Goal: Transaction & Acquisition: Obtain resource

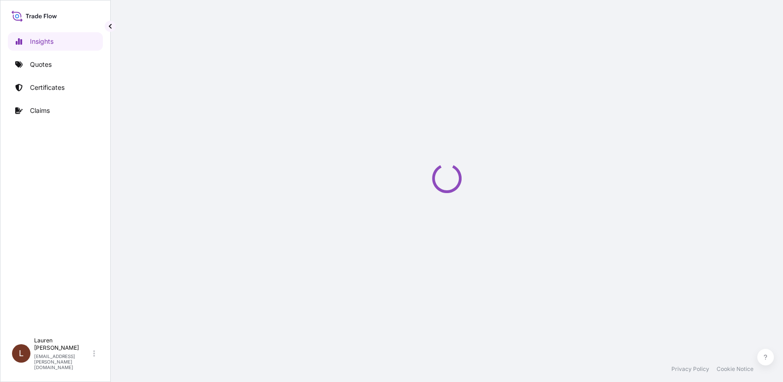
select select "2025"
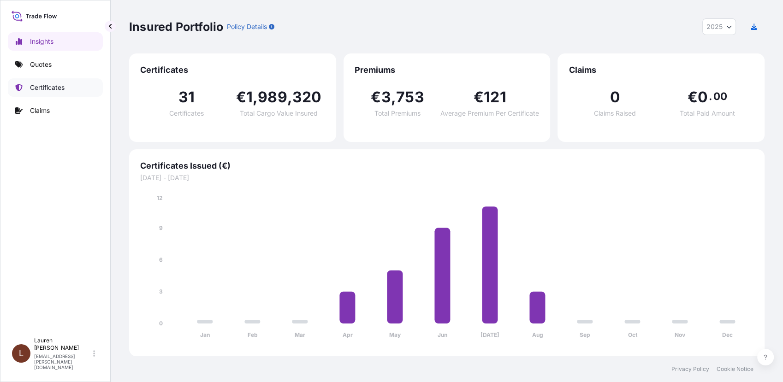
click at [47, 87] on p "Certificates" at bounding box center [47, 87] width 35 height 9
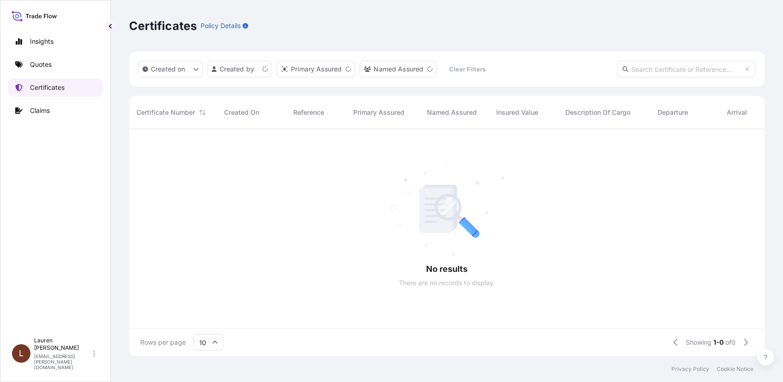
scroll to position [7, 8]
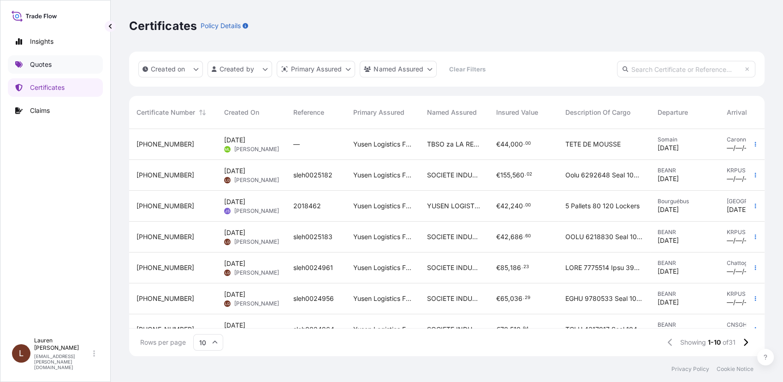
click at [28, 63] on link "Quotes" at bounding box center [55, 64] width 95 height 18
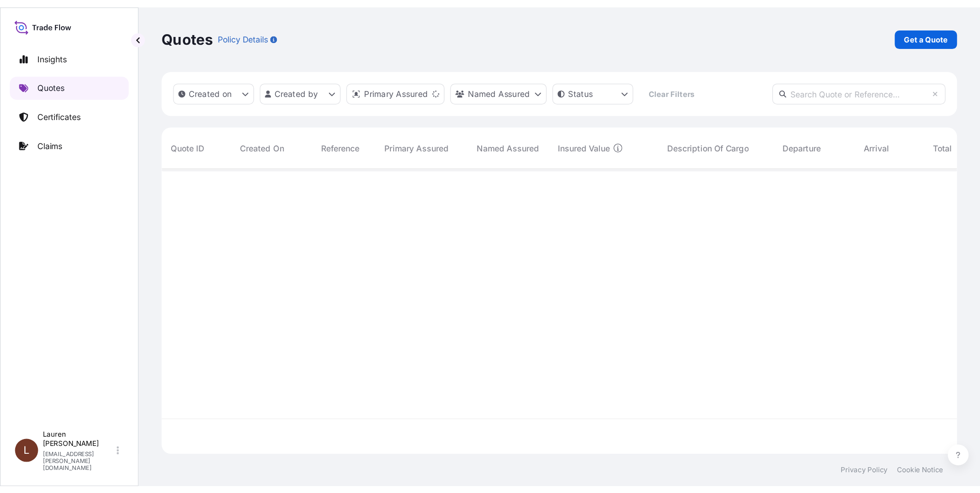
scroll to position [225, 628]
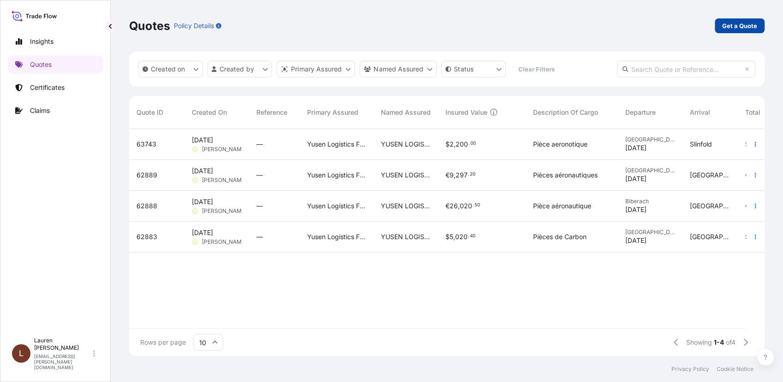
click at [735, 23] on p "Get a Quote" at bounding box center [740, 25] width 35 height 9
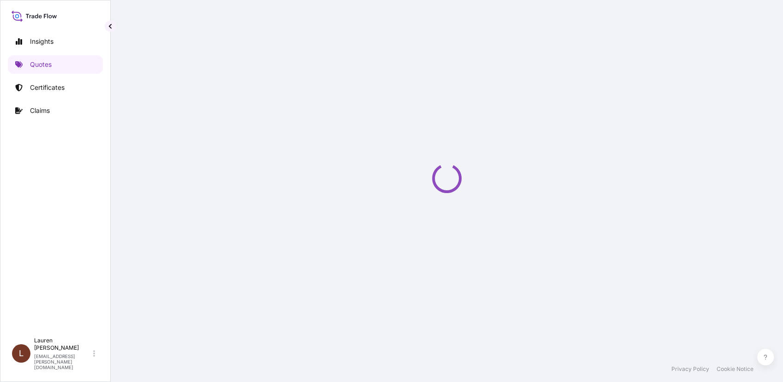
select select "Sea"
select select "21"
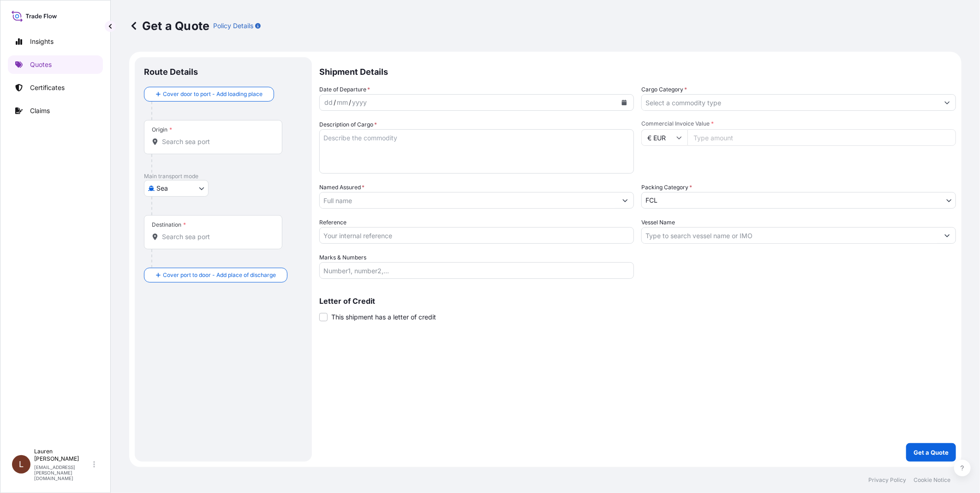
click at [214, 132] on div "Origin *" at bounding box center [213, 137] width 138 height 34
click at [214, 137] on input "Origin *" at bounding box center [216, 141] width 109 height 9
click at [206, 168] on span "BEANR - Antwerpen, Belgium" at bounding box center [247, 174] width 144 height 18
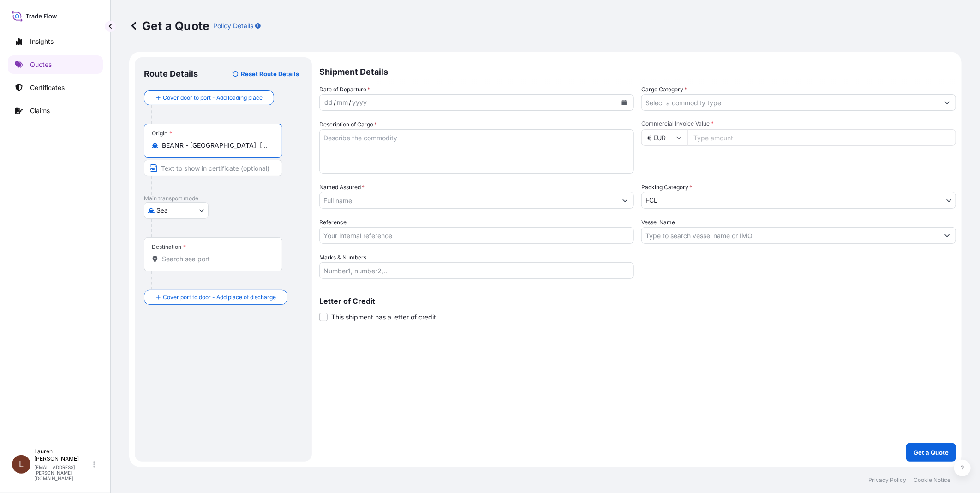
type input "BEANR - [GEOGRAPHIC_DATA], [GEOGRAPHIC_DATA]"
click at [172, 257] on input "Destination *" at bounding box center [216, 258] width 109 height 9
type input "c"
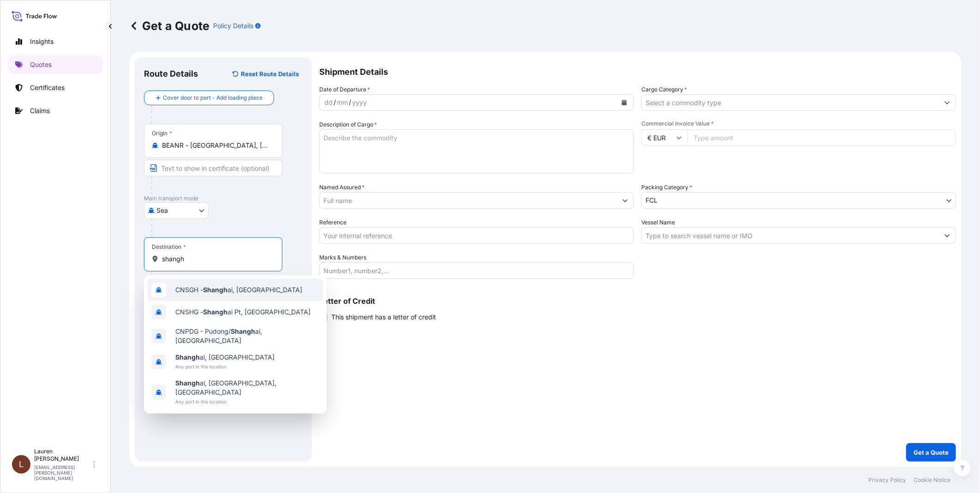
click at [217, 296] on div "CNSGH - Shangh ai, China" at bounding box center [235, 290] width 175 height 22
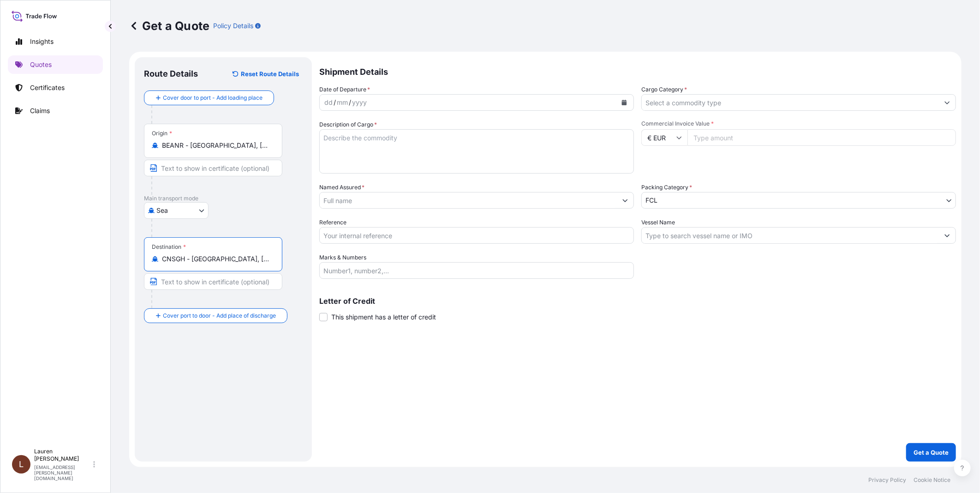
type input "CNSGH - [GEOGRAPHIC_DATA], [GEOGRAPHIC_DATA]"
click at [328, 103] on div "dd" at bounding box center [328, 102] width 10 height 11
click at [332, 101] on div "dd" at bounding box center [328, 102] width 10 height 11
click at [380, 103] on div "dd / mm / yyyy" at bounding box center [468, 102] width 297 height 17
click at [624, 103] on icon "Calendar" at bounding box center [624, 103] width 5 height 6
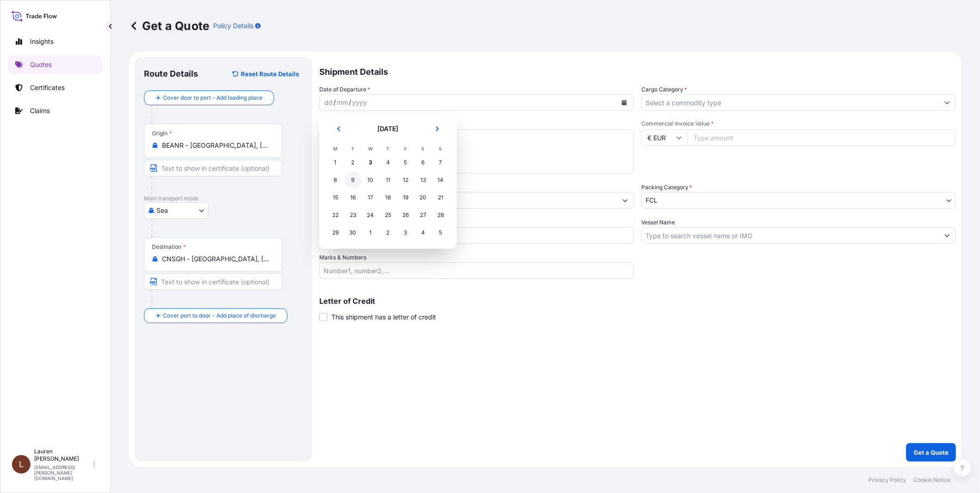
click at [352, 178] on div "9" at bounding box center [353, 180] width 17 height 17
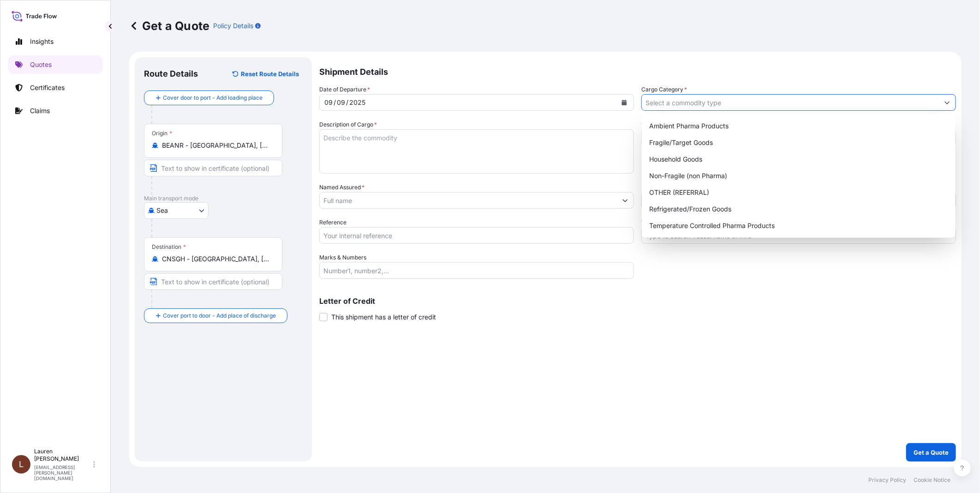
click at [783, 108] on button "Show suggestions" at bounding box center [947, 102] width 17 height 17
click at [555, 331] on div "Shipment Details Date of Departure * 09 / 09 / 2025 Cargo Category * Descriptio…" at bounding box center [637, 259] width 637 height 404
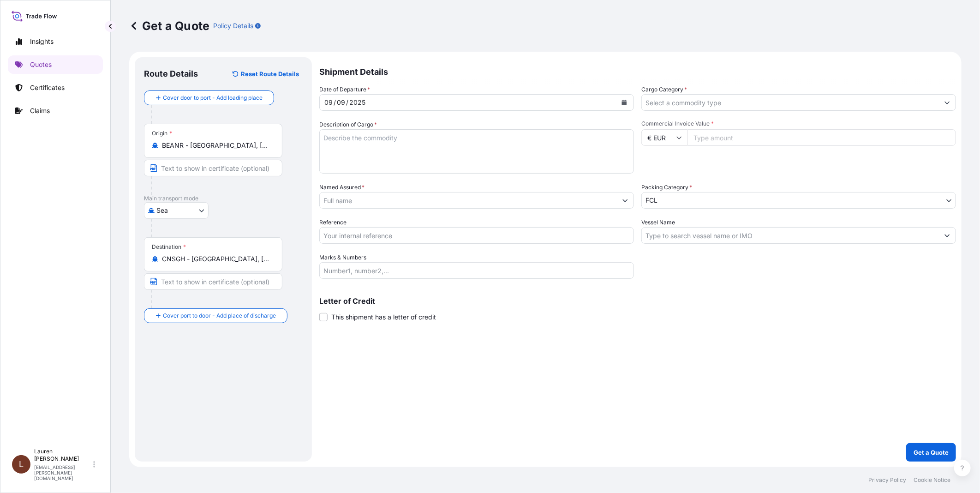
click at [395, 143] on textarea "Description of Cargo *" at bounding box center [476, 151] width 315 height 44
paste textarea "VGB 4 HYDROGENATED SOYBEAN OIL 32 BAGS OF 25 KGS BATCH 25R3001 425 BAGS OF 25 K…"
type textarea "VGB 4 HYDROGENATED SOYBEAN OIL 32 BAGS OF 25 KGS BATCH 25R3001 425 BAGS OF 25 K…"
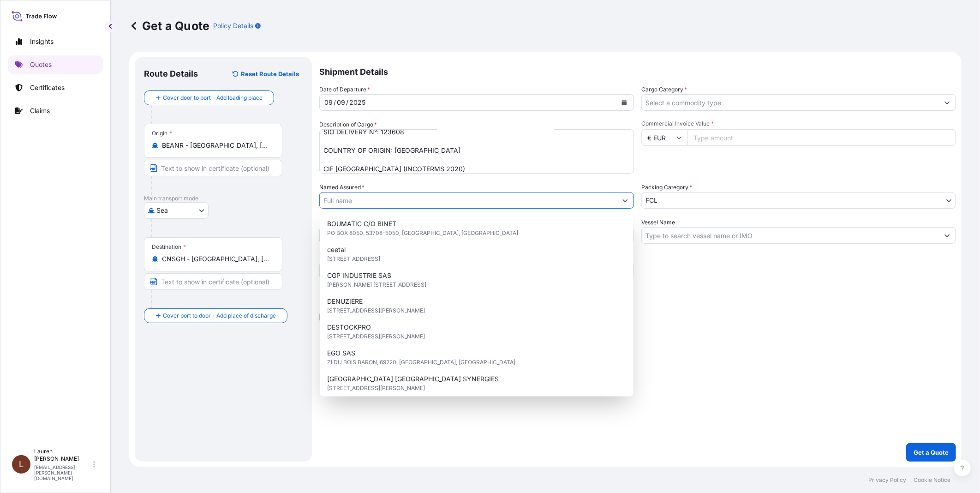
click at [371, 199] on input "Named Assured *" at bounding box center [468, 200] width 297 height 17
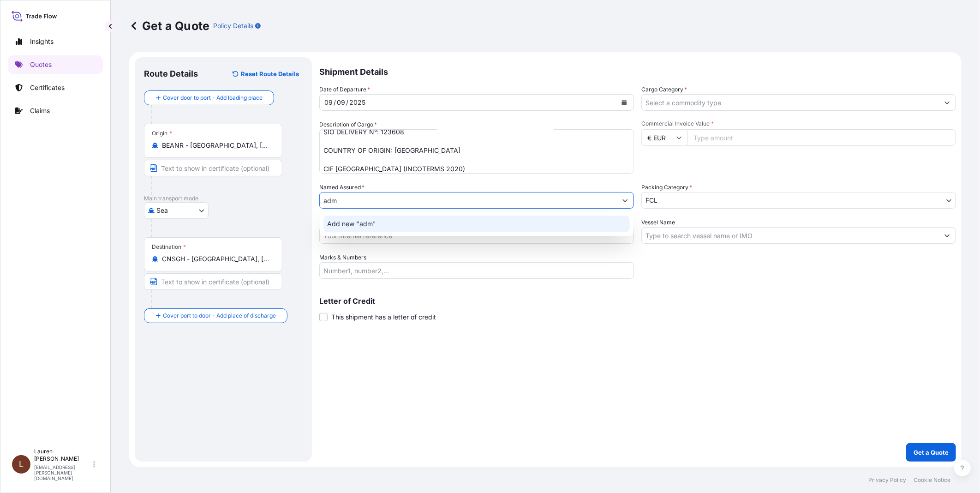
click at [627, 203] on button "Show suggestions" at bounding box center [625, 200] width 17 height 17
type input "a"
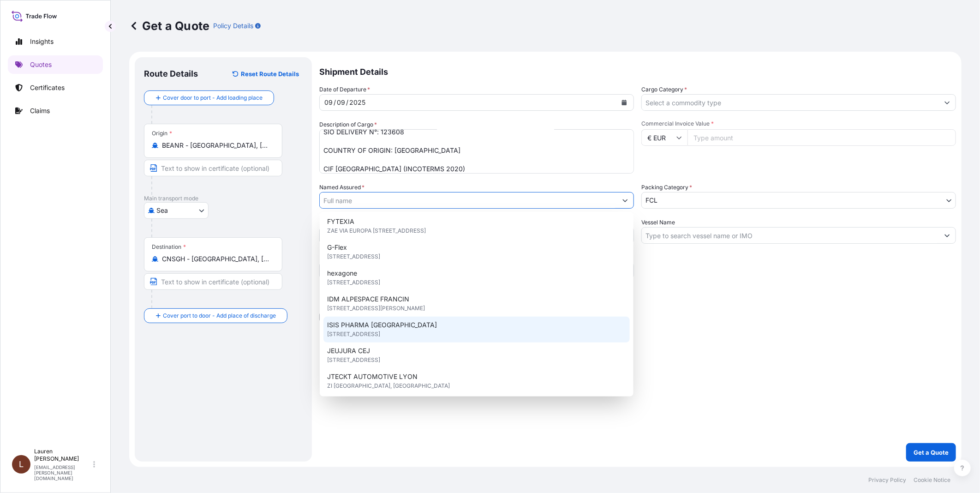
scroll to position [210, 0]
click at [728, 314] on div "Letter of Credit This shipment has a letter of credit Letter of credit * Letter…" at bounding box center [637, 309] width 637 height 24
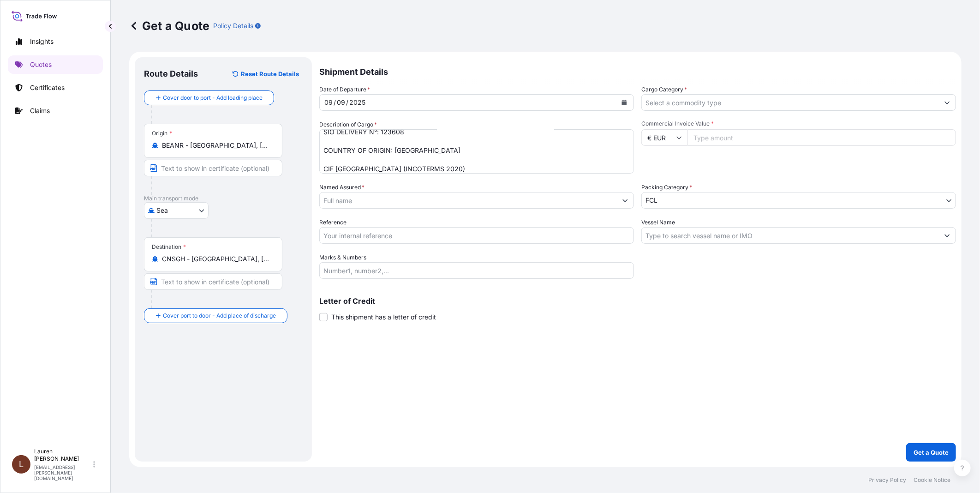
click at [366, 237] on input "Reference" at bounding box center [476, 235] width 315 height 17
type input "SLEH0025276"
click at [357, 266] on input "Marks & Numbers" at bounding box center [476, 270] width 315 height 17
paste input "123608"
type input "123608"
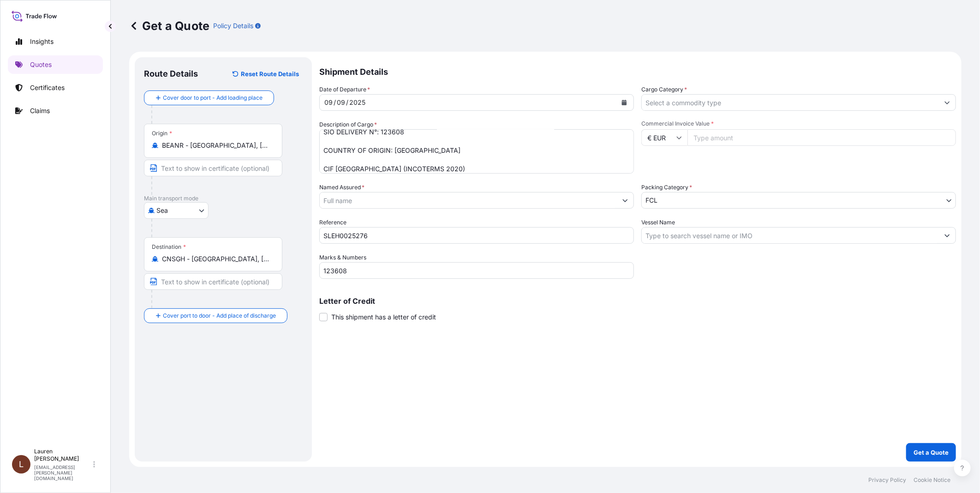
click at [654, 235] on input "Vessel Name" at bounding box center [790, 235] width 297 height 17
paste input "COSCO SHIPPING ARIES"
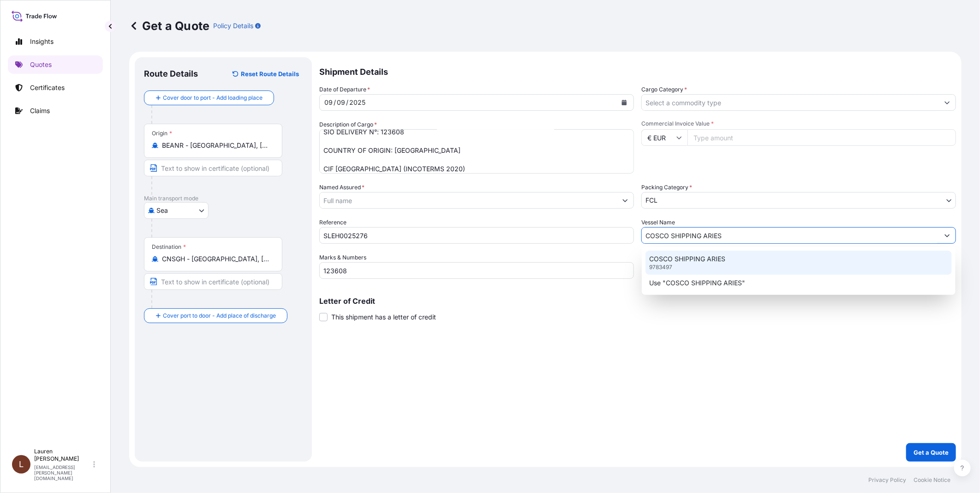
click at [706, 264] on div "COSCO SHIPPING ARIES 9783497" at bounding box center [798, 263] width 306 height 24
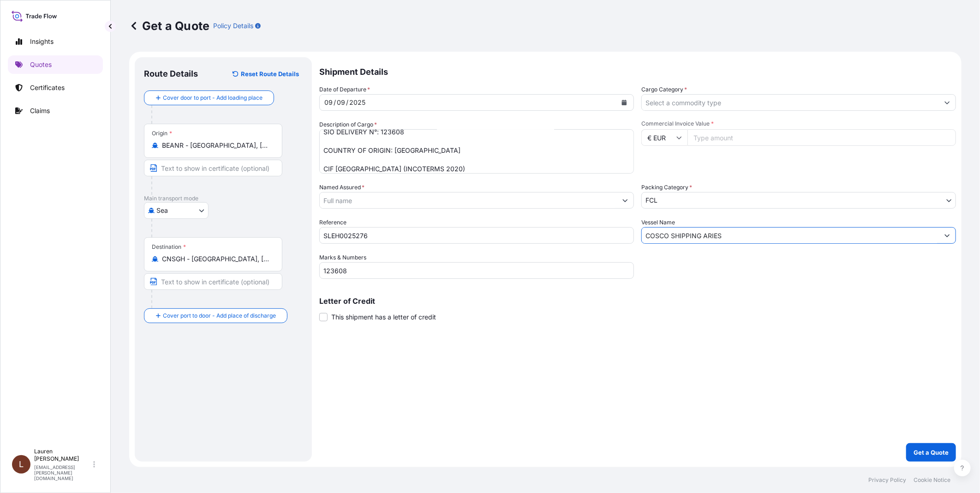
type input "COSCO SHIPPING ARIES"
click at [448, 200] on input "Named Assured *" at bounding box center [468, 200] width 297 height 17
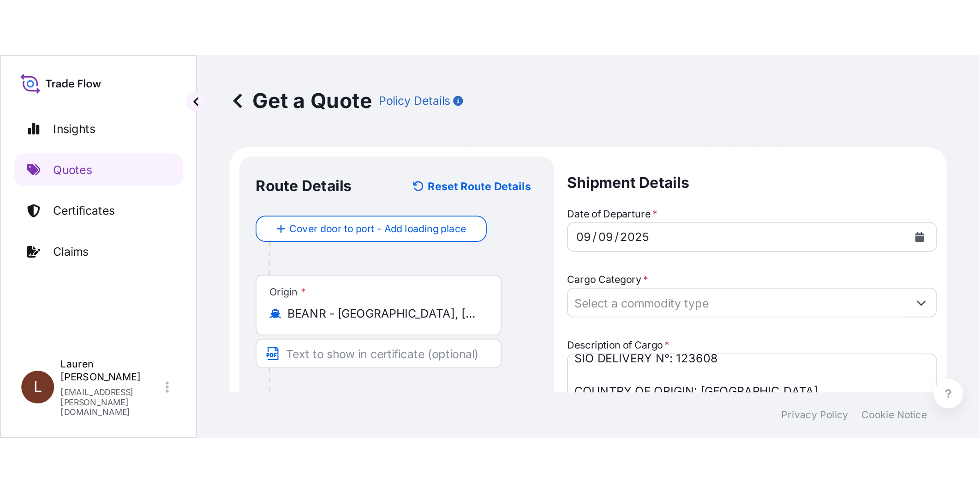
scroll to position [219, 0]
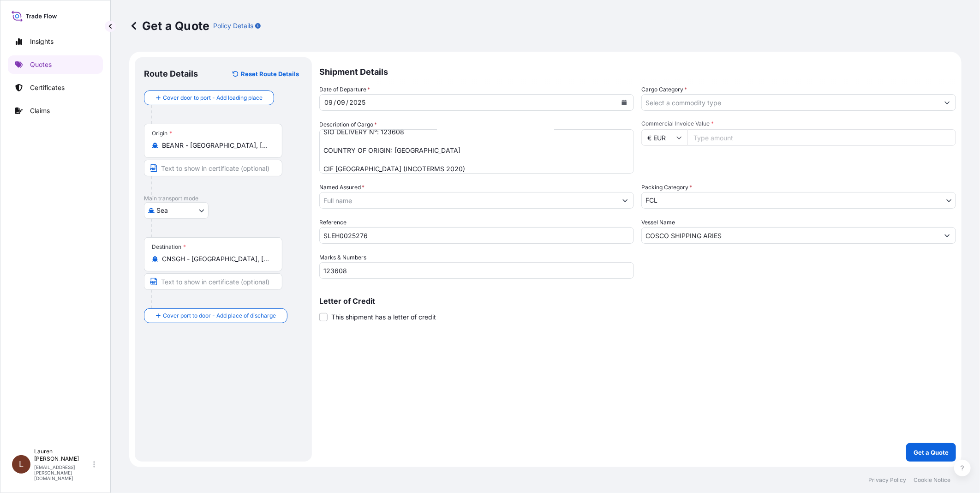
click at [338, 204] on input "Named Assured *" at bounding box center [468, 200] width 297 height 17
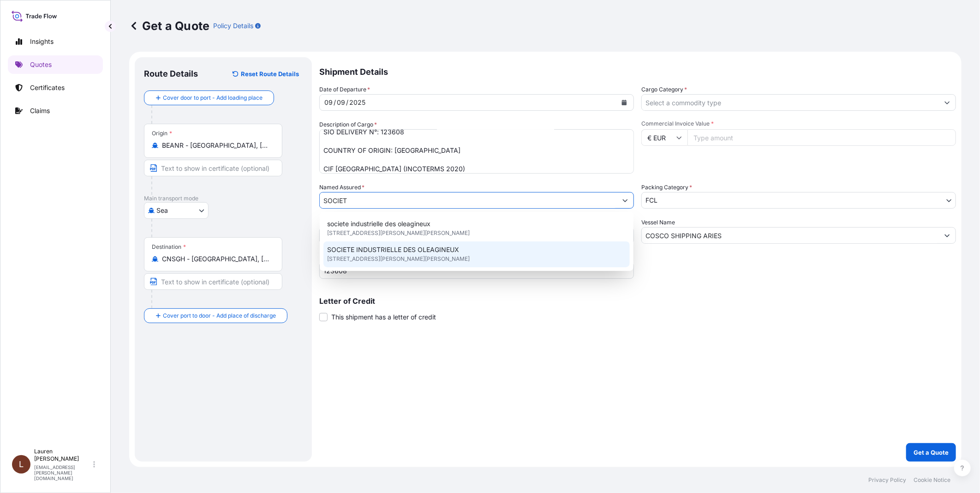
click at [351, 257] on span "16 RUE DU GENERAL DE GAULLE, 62223, SAINT LAURENT BLANGY, FRANCE" at bounding box center [398, 258] width 143 height 9
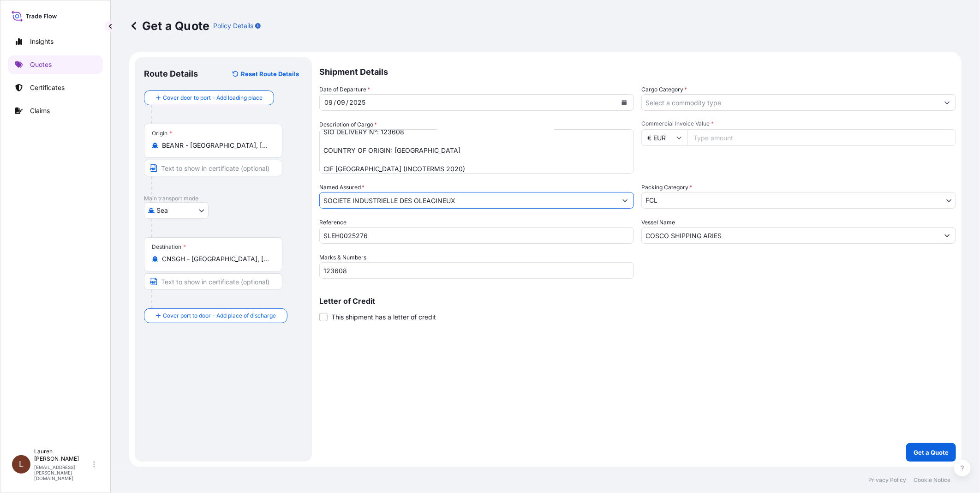
type input "SOCIETE INDUSTRIELLE DES OLEAGINEUX"
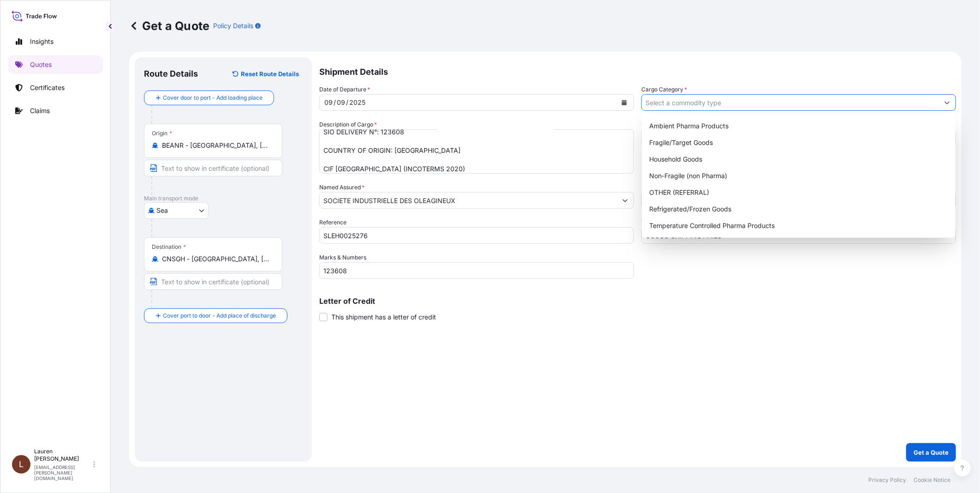
click at [686, 101] on input "Cargo Category *" at bounding box center [790, 102] width 297 height 17
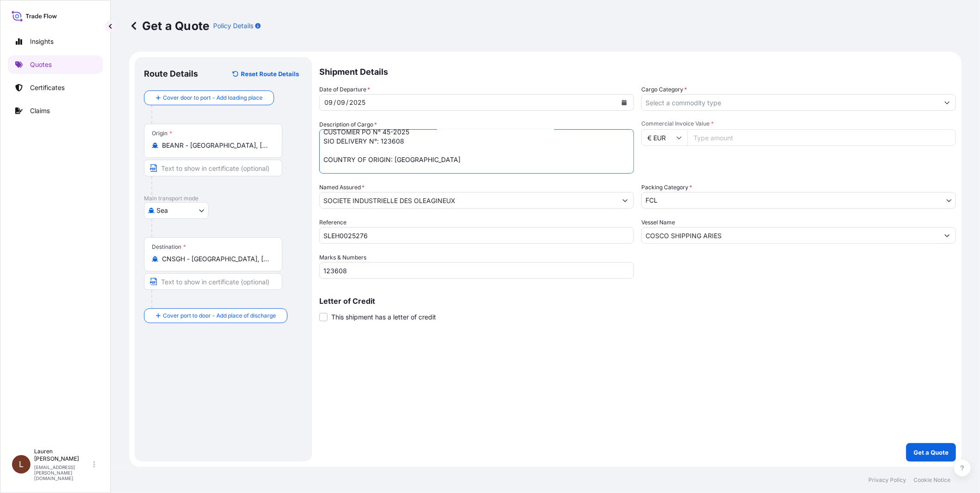
scroll to position [0, 0]
click at [323, 136] on textarea "VGB 4 HYDROGENATED SOYBEAN OIL 32 BAGS OF 25 KGS BATCH 25R3001 425 BAGS OF 25 K…" at bounding box center [476, 151] width 315 height 44
paste textarea "FSCU4999778"
type textarea "FSCU4999778 SEAL 1067721 VGB 4 HYDROGENATED SOYBEAN OIL 32 BAGS OF 25 KGS BATCH…"
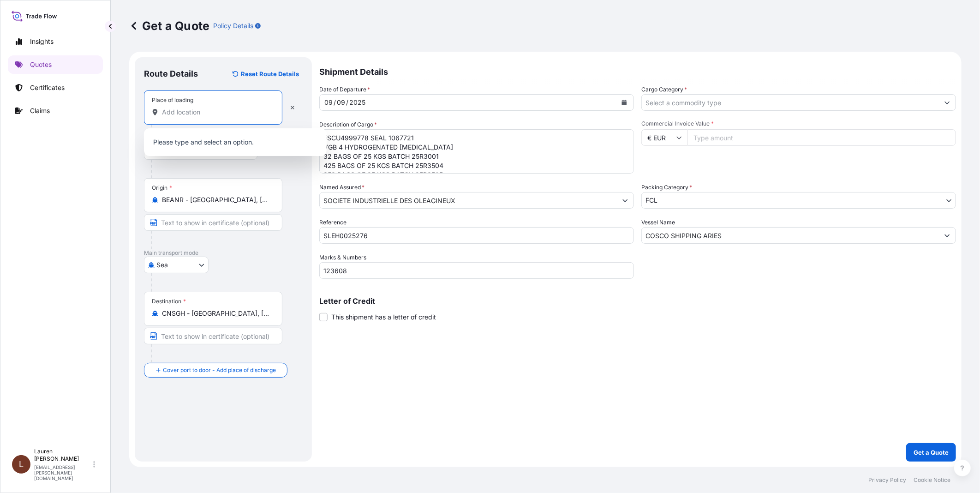
click at [187, 116] on input "Place of loading" at bounding box center [216, 112] width 109 height 9
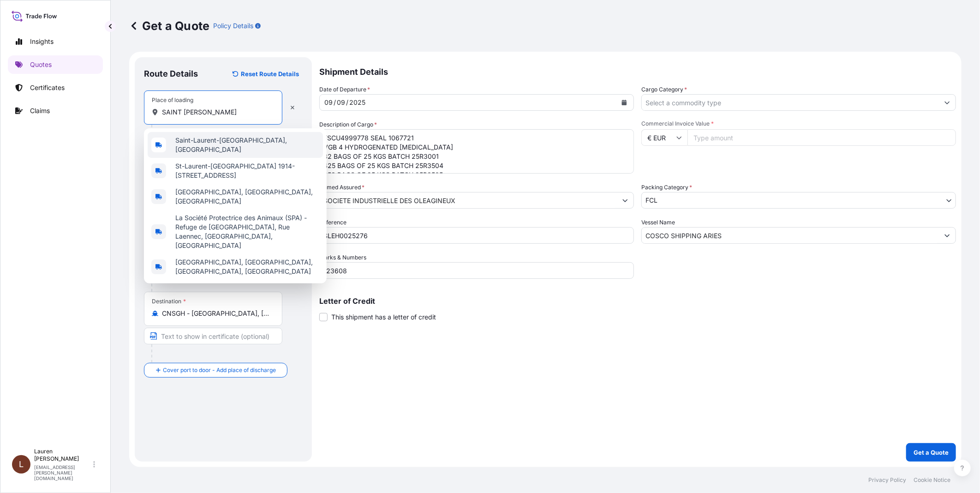
click at [220, 142] on span "Saint-Laurent-[GEOGRAPHIC_DATA], [GEOGRAPHIC_DATA]" at bounding box center [247, 145] width 144 height 18
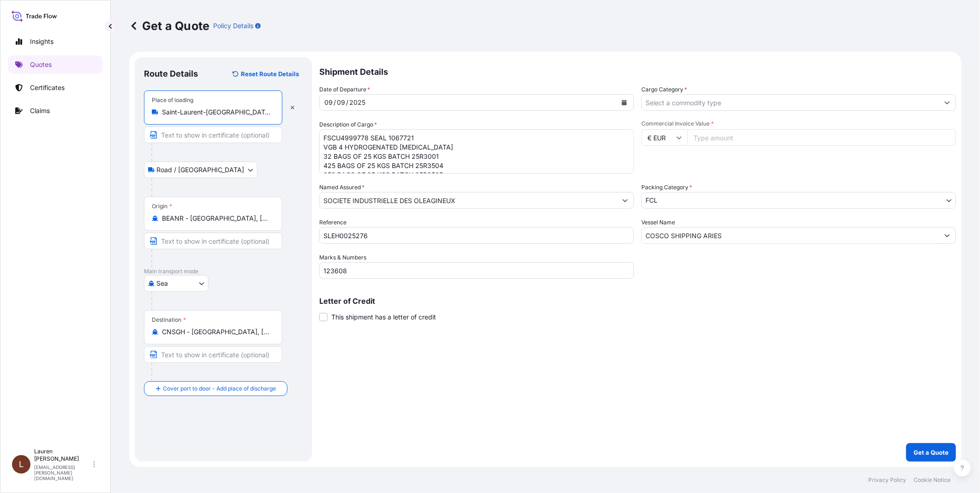
type input "Saint-Laurent-[GEOGRAPHIC_DATA], [GEOGRAPHIC_DATA]"
click at [783, 97] on button "Show suggestions" at bounding box center [947, 102] width 17 height 17
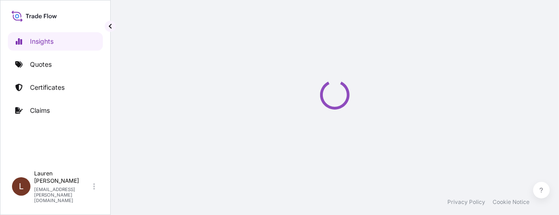
select select "2025"
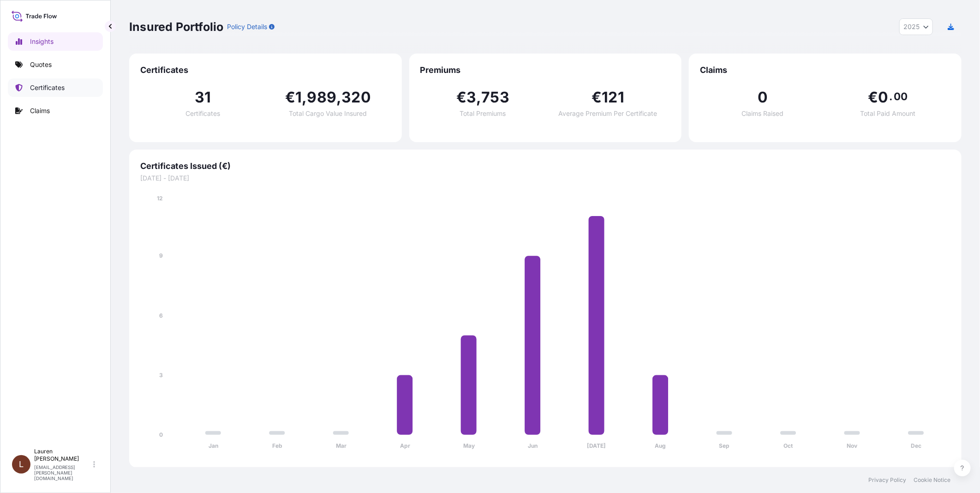
click at [29, 84] on link "Certificates" at bounding box center [55, 87] width 95 height 18
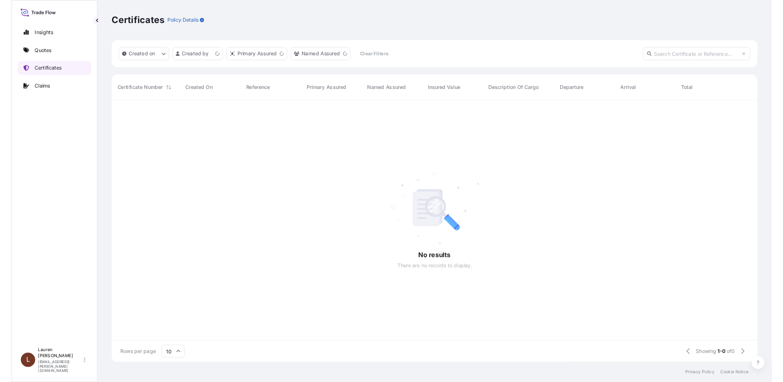
scroll to position [8, 8]
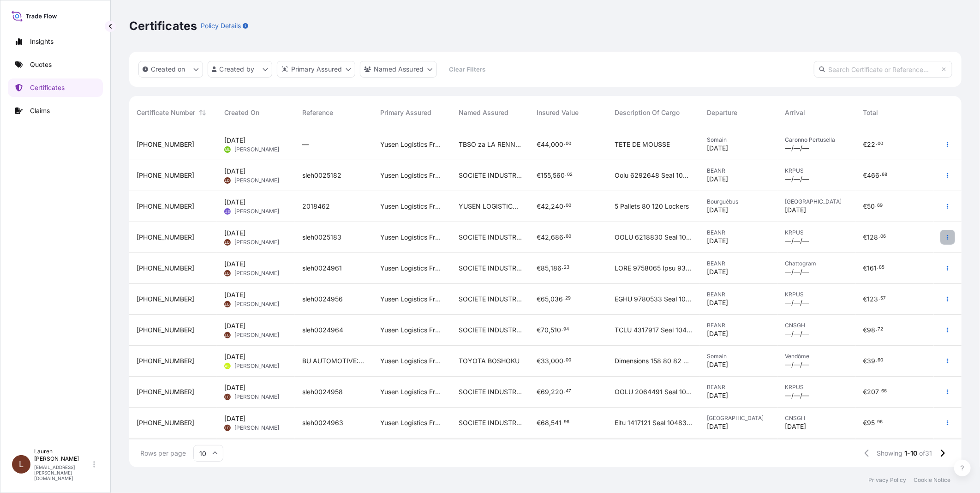
click at [559, 215] on button "button" at bounding box center [947, 237] width 15 height 15
click at [559, 215] on p "Download certificate" at bounding box center [904, 255] width 62 height 9
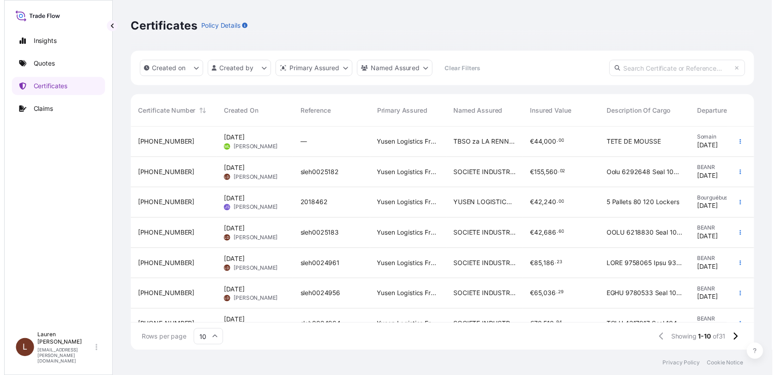
scroll to position [225, 628]
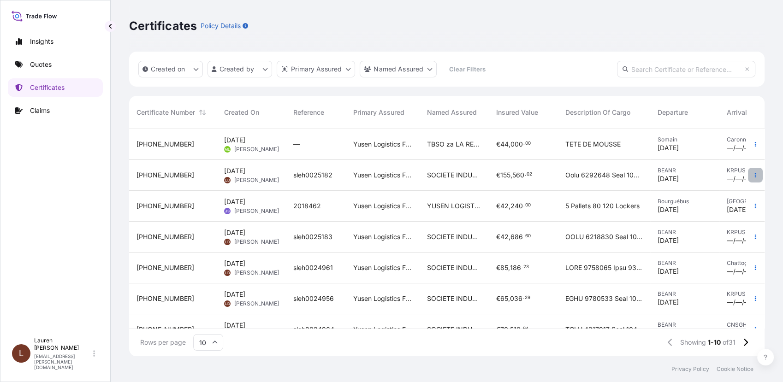
click at [559, 180] on button "button" at bounding box center [755, 175] width 15 height 15
click at [559, 179] on button "button" at bounding box center [755, 175] width 15 height 15
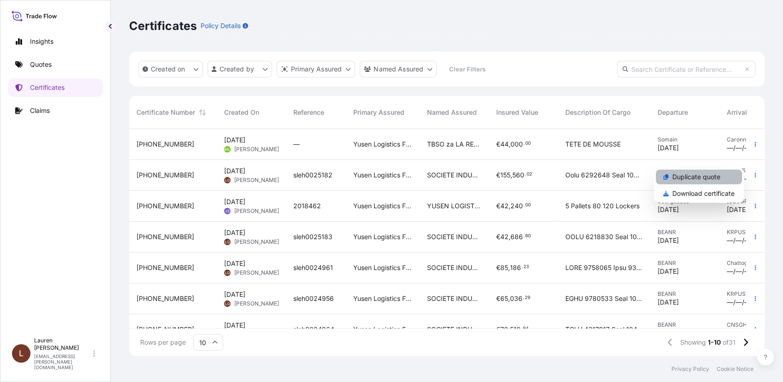
click at [559, 179] on link "Duplicate quote" at bounding box center [699, 177] width 86 height 15
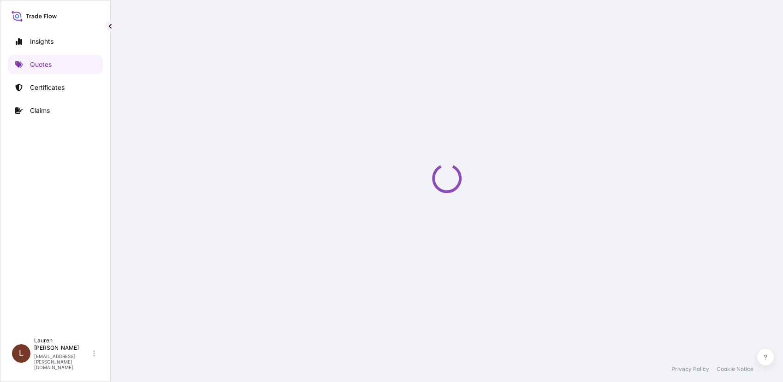
select select "Road / [GEOGRAPHIC_DATA]"
select select "Sea"
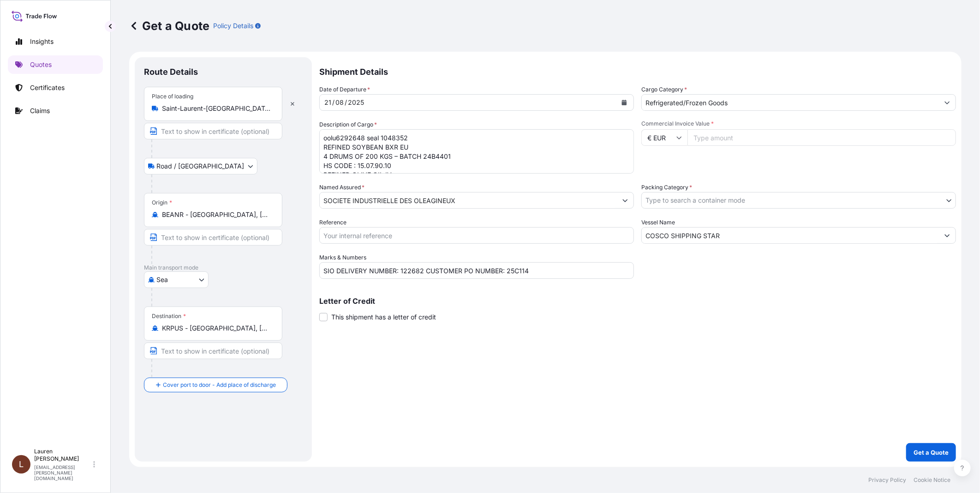
click at [256, 215] on input "KRPUS - [GEOGRAPHIC_DATA], [GEOGRAPHIC_DATA], [GEOGRAPHIC_DATA]" at bounding box center [216, 327] width 109 height 9
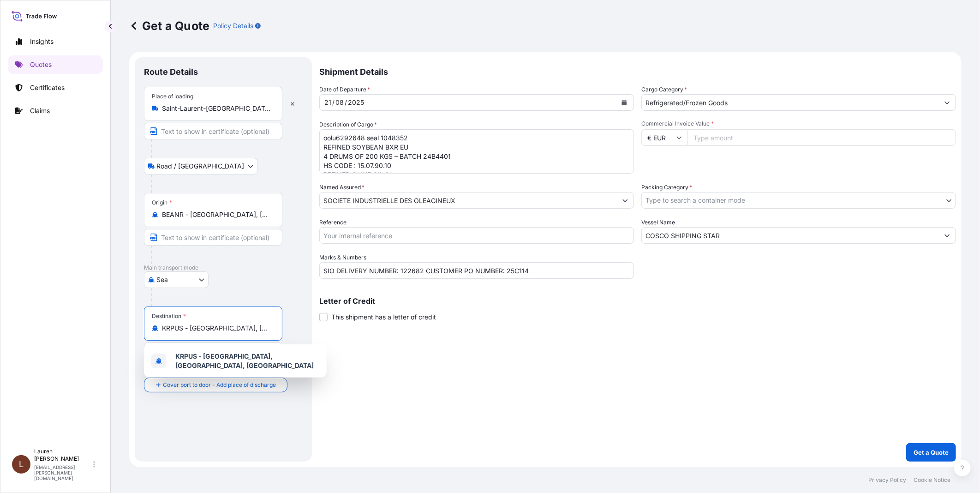
drag, startPoint x: 252, startPoint y: 331, endPoint x: 149, endPoint y: 328, distance: 102.5
click at [149, 215] on div "Destination * KRPUS - [GEOGRAPHIC_DATA], [GEOGRAPHIC_DATA], [GEOGRAPHIC_DATA]" at bounding box center [213, 323] width 138 height 34
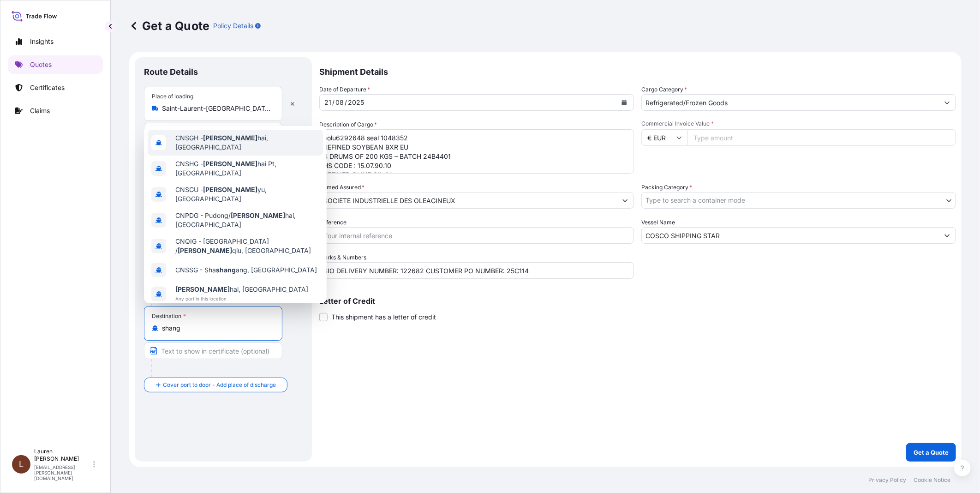
click at [246, 150] on div "CNSGH - Shang hai, [GEOGRAPHIC_DATA]" at bounding box center [235, 143] width 175 height 26
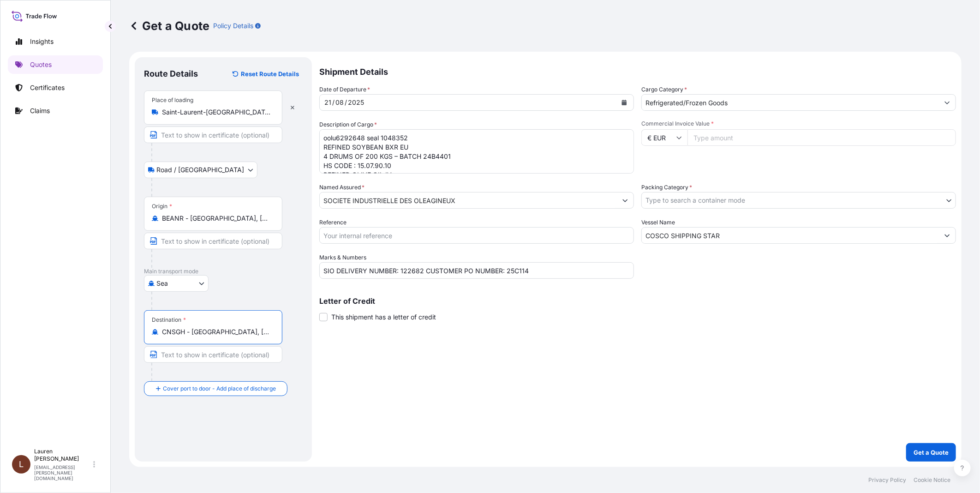
type input "CNSGH - [GEOGRAPHIC_DATA], [GEOGRAPHIC_DATA]"
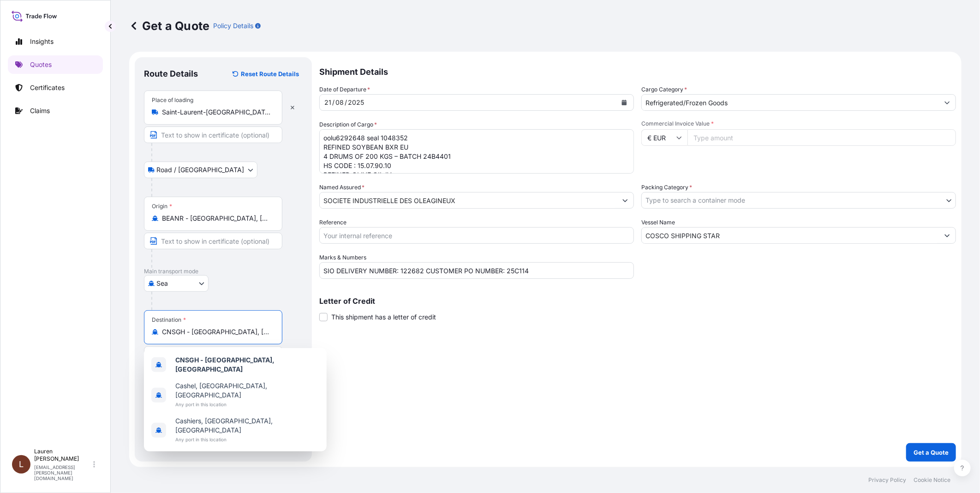
click at [559, 104] on icon "Show suggestions" at bounding box center [947, 103] width 6 height 6
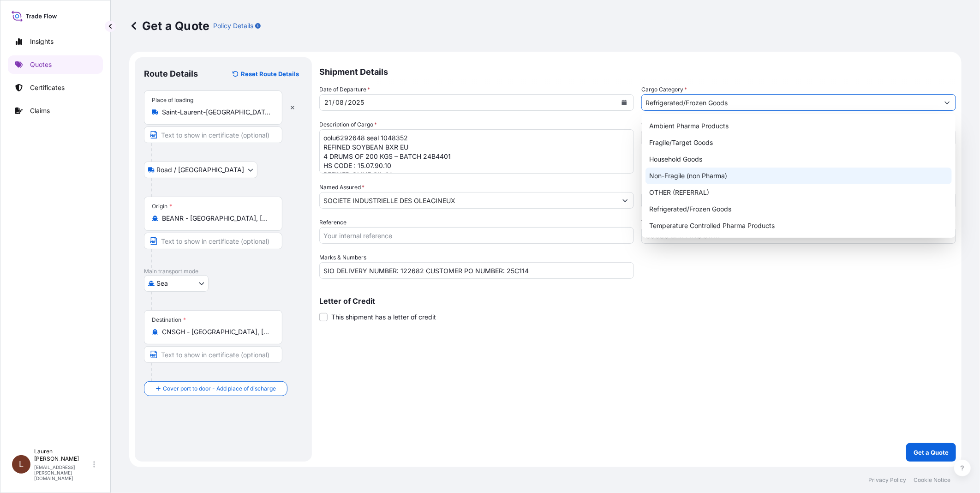
click at [559, 177] on div "Non-Fragile (non Pharma)" at bounding box center [798, 175] width 306 height 17
type input "Non-Fragile (non Pharma)"
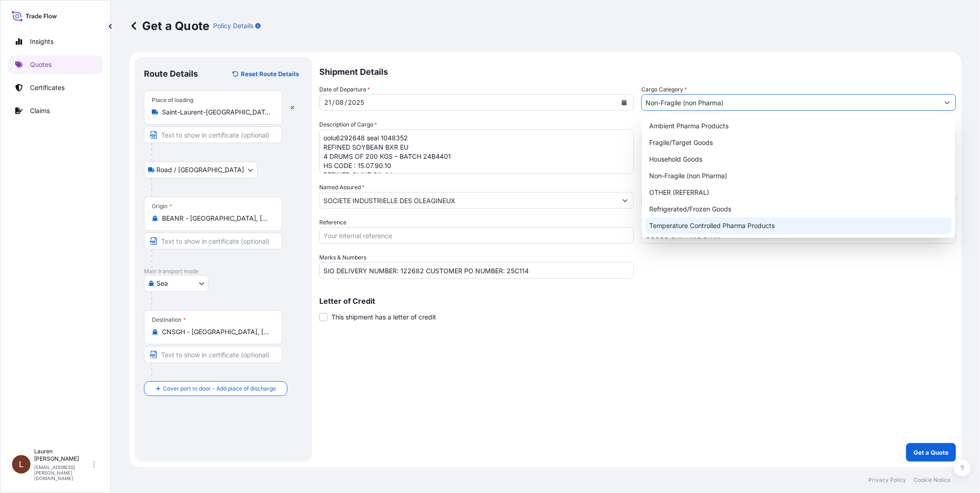
click at [559, 215] on div "Shipment Details Date of Departure * [DATE] Cargo Category * Non-Fragile (non P…" at bounding box center [637, 259] width 637 height 404
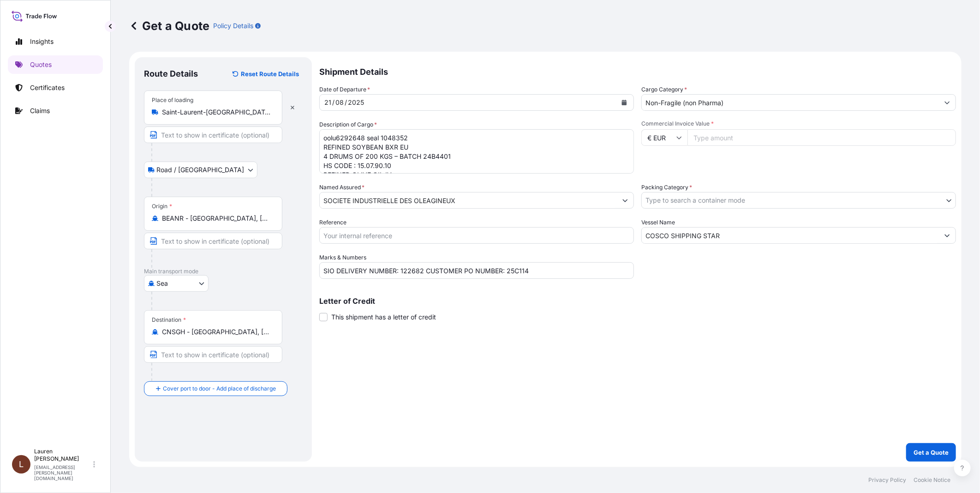
click at [559, 136] on input "Commercial Invoice Value *" at bounding box center [821, 137] width 269 height 17
type input "57307"
type input "57307.50"
click at [559, 203] on body "Insights Quotes Certificates Claims L [PERSON_NAME] [PERSON_NAME][EMAIL_ADDRESS…" at bounding box center [490, 246] width 980 height 493
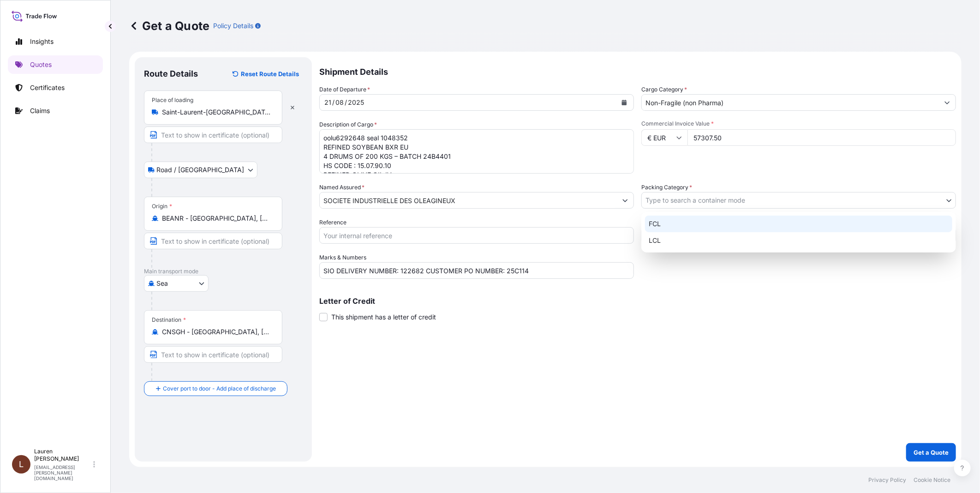
click at [559, 215] on div "FCL" at bounding box center [798, 223] width 307 height 17
select select "21"
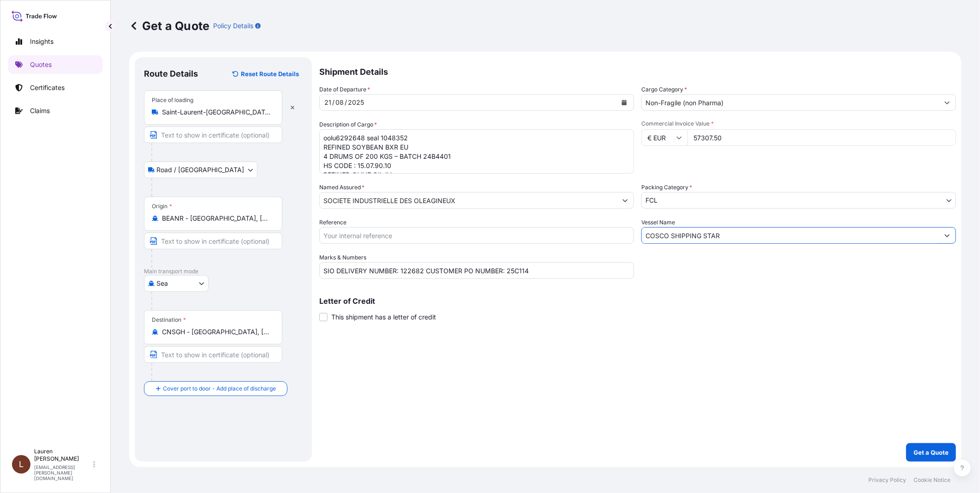
drag, startPoint x: 773, startPoint y: 234, endPoint x: 704, endPoint y: 240, distance: 69.0
click at [559, 215] on input "COSCO SHIPPING STAR" at bounding box center [790, 235] width 297 height 17
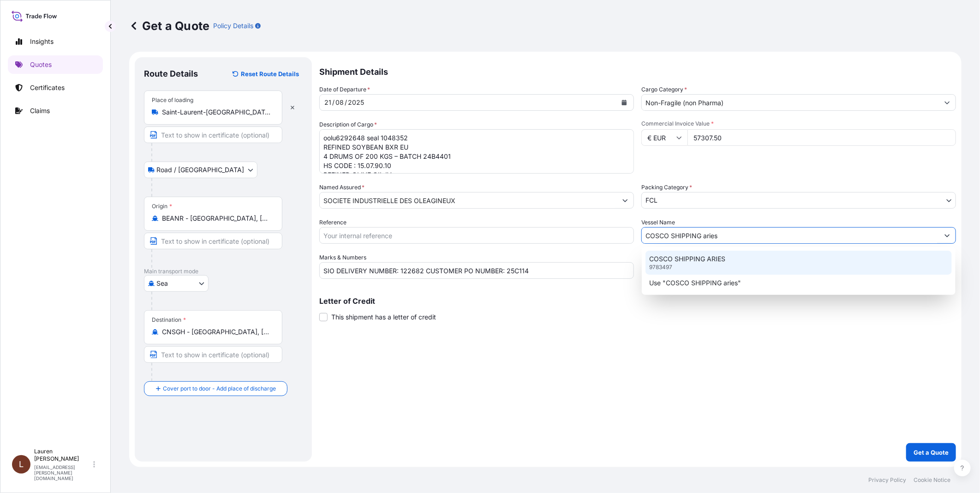
click at [559, 215] on p "COSCO SHIPPING ARIES" at bounding box center [687, 258] width 76 height 9
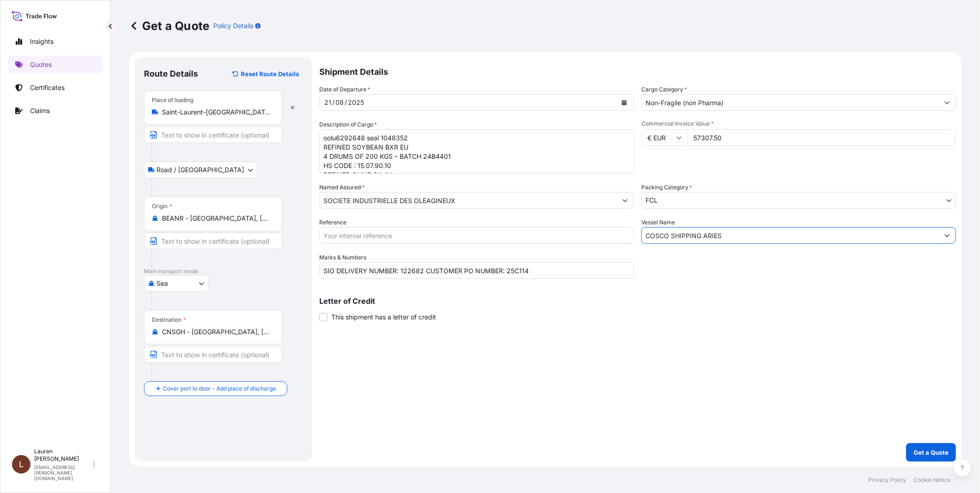
type input "COSCO SHIPPING ARIES"
click at [388, 99] on div "[DATE]" at bounding box center [468, 102] width 297 height 17
click at [559, 105] on icon "Calendar" at bounding box center [624, 103] width 5 height 6
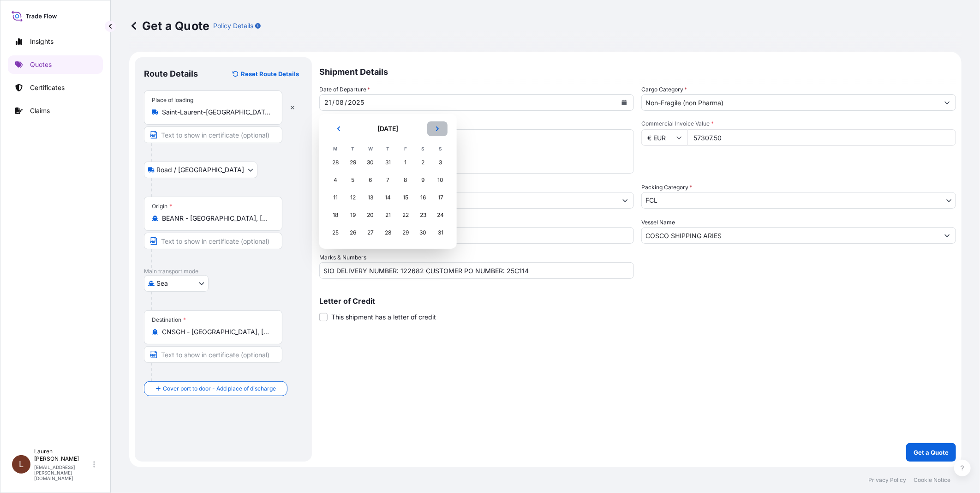
click at [437, 134] on button "Next" at bounding box center [437, 128] width 20 height 15
click at [356, 179] on div "9" at bounding box center [353, 180] width 17 height 17
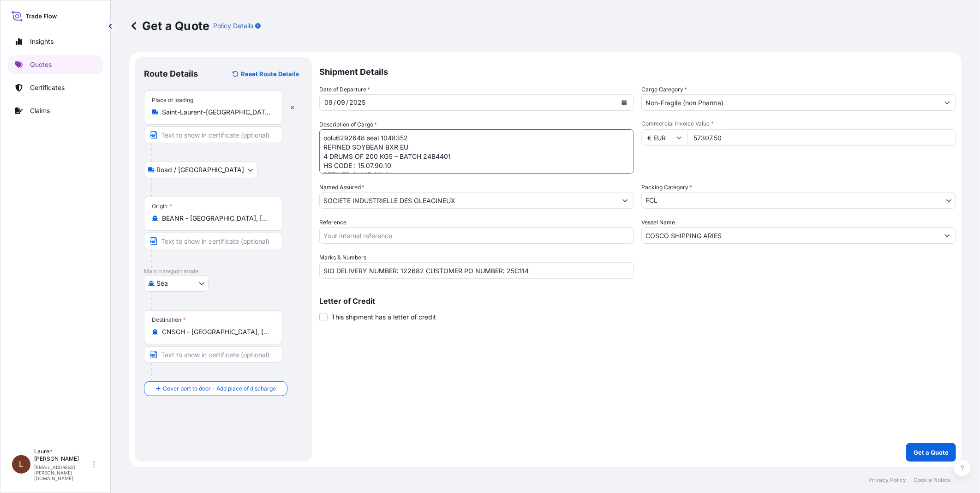
drag, startPoint x: 367, startPoint y: 138, endPoint x: 320, endPoint y: 136, distance: 46.7
click at [320, 136] on textarea "oolu6292648 seal 1048352 REFINED SOYBEAN BXR EU 4 DRUMS OF 200 KGS – BATCH 24B4…" at bounding box center [476, 151] width 315 height 44
paste textarea "FSCU4999778"
click at [412, 138] on textarea "oolu6292648 seal 1048352 REFINED SOYBEAN BXR EU 4 DRUMS OF 200 KGS – BATCH 24B4…" at bounding box center [476, 151] width 315 height 44
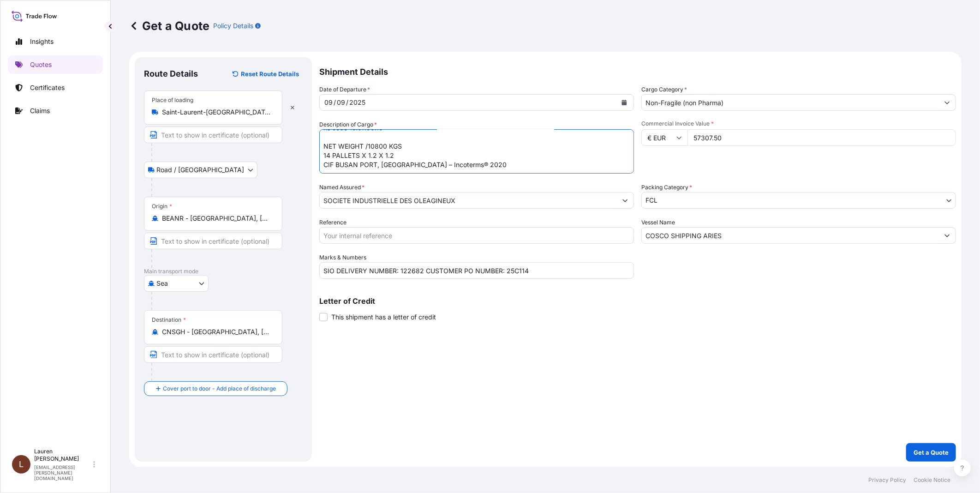
drag, startPoint x: 324, startPoint y: 144, endPoint x: 507, endPoint y: 203, distance: 191.7
click at [507, 203] on div "Date of Departure * [DATE] Cargo Category * Non-Fragile (non Pharma) Descriptio…" at bounding box center [637, 182] width 637 height 194
paste textarea "VGB 4 HYDROGENATED [MEDICAL_DATA] 32 BAGS OF 25 KGS BATCH 25R3001 425 BAGS OF 2…"
type textarea "FSCU4999778 seal 1067721 VGB 4 HYDROGENATED [MEDICAL_DATA] 32 BAGS OF 25 KGS BA…"
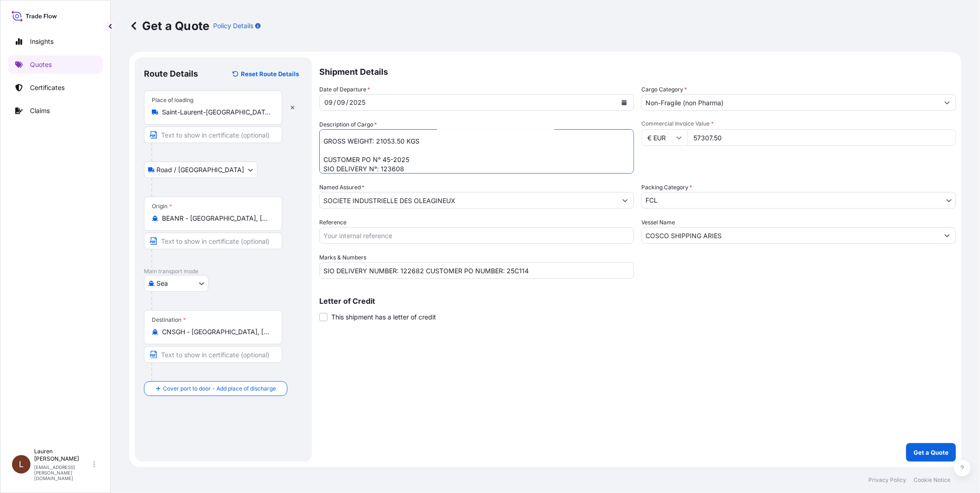
click at [407, 215] on input "Reference" at bounding box center [476, 235] width 315 height 17
type input "sleh0025276"
click at [559, 215] on p "Get a Quote" at bounding box center [931, 452] width 35 height 9
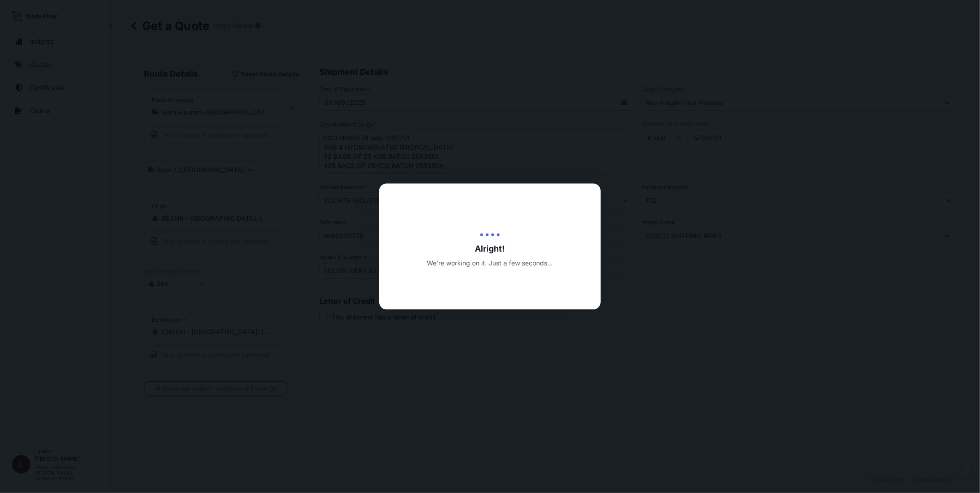
type input "[DATE]"
select select "Road / [GEOGRAPHIC_DATA]"
select select "Sea"
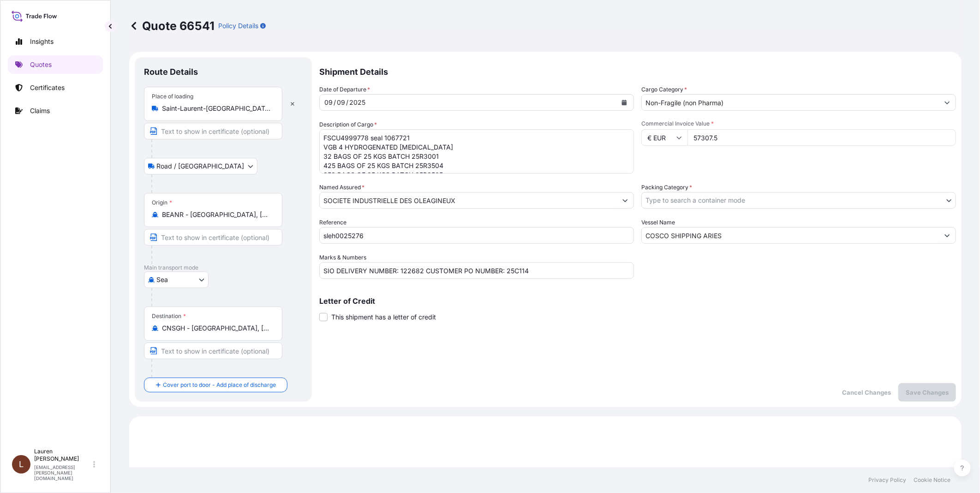
click at [559, 215] on input "COSCO SHIPPING ARIES" at bounding box center [790, 235] width 297 height 17
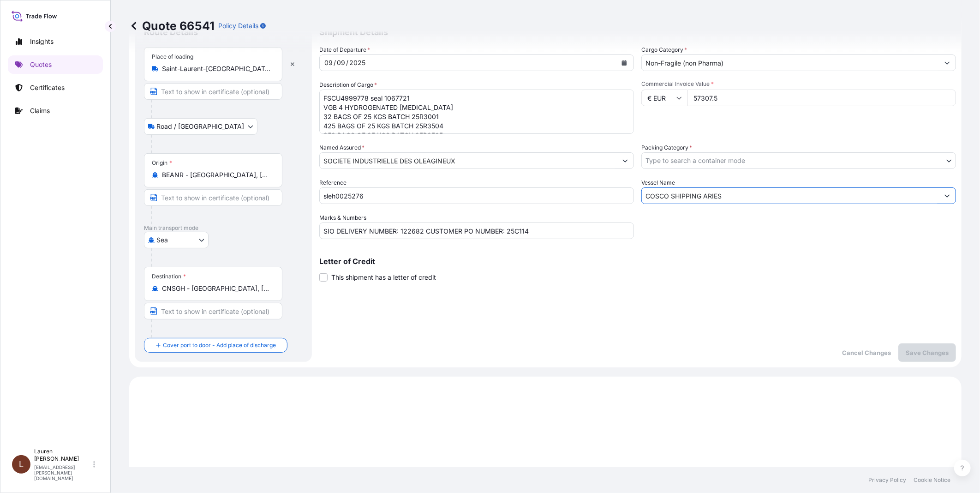
scroll to position [51, 0]
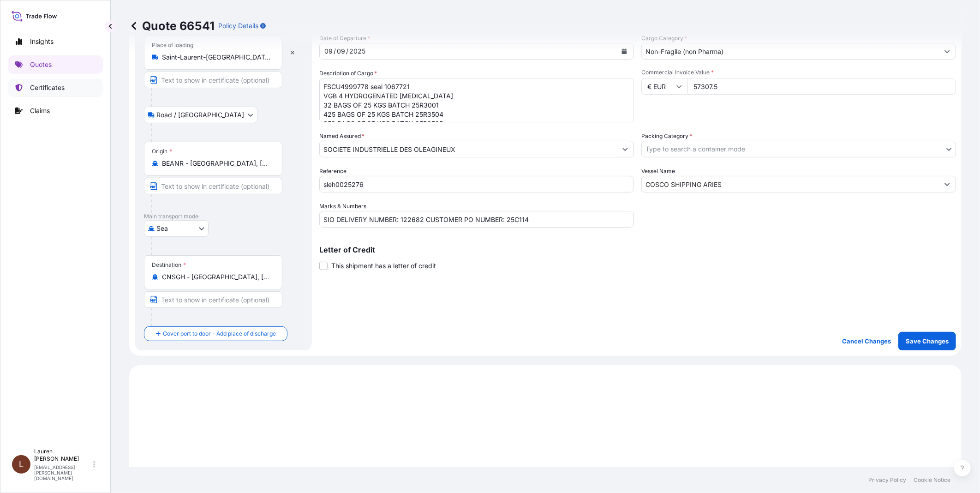
click at [37, 86] on p "Certificates" at bounding box center [47, 87] width 35 height 9
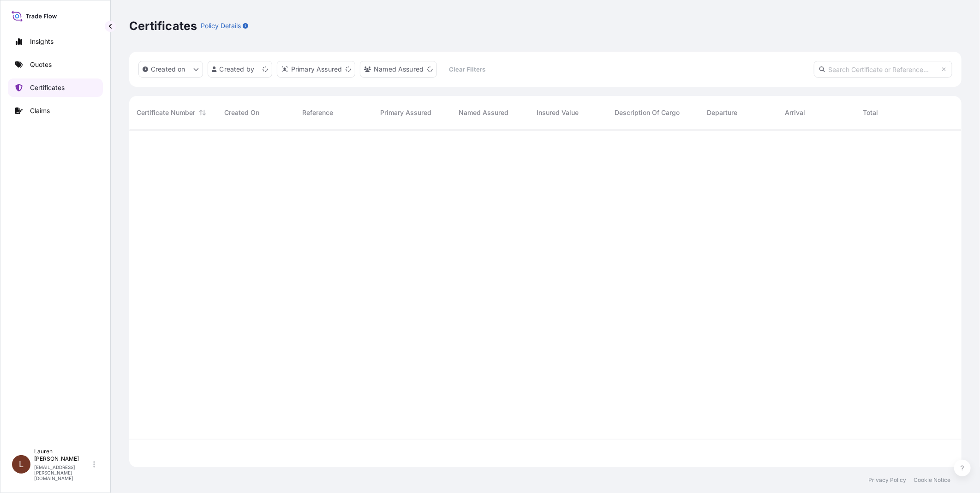
scroll to position [335, 825]
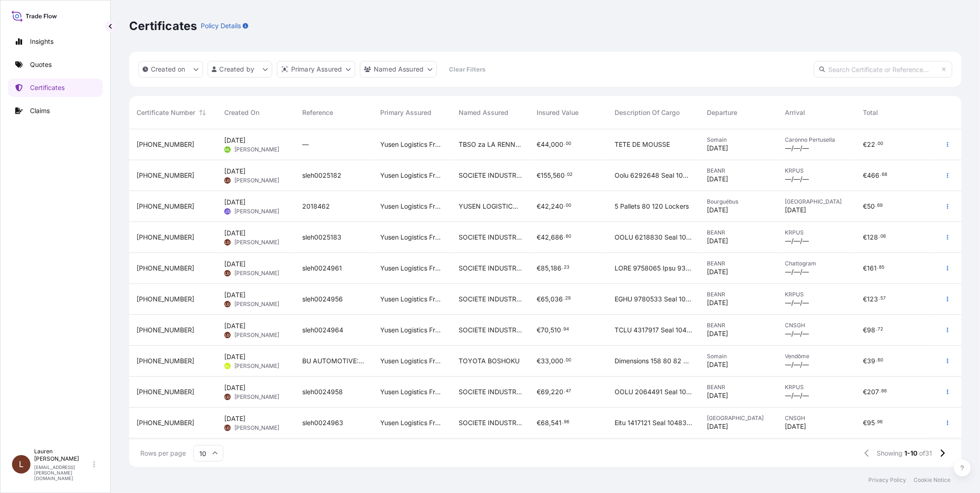
click at [559, 72] on input "text" at bounding box center [883, 69] width 138 height 17
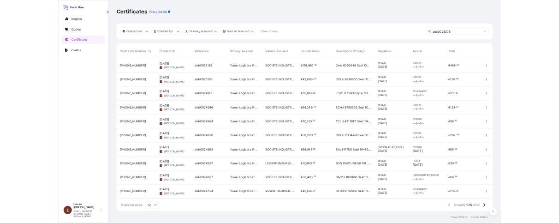
scroll to position [364, 825]
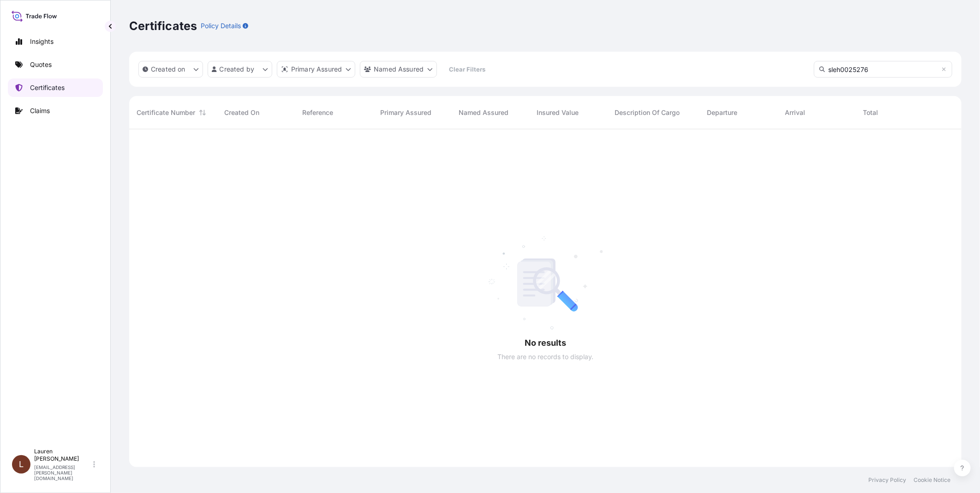
type input "sleh0025276"
click at [48, 90] on p "Certificates" at bounding box center [47, 87] width 35 height 9
click at [53, 66] on link "Quotes" at bounding box center [55, 64] width 95 height 18
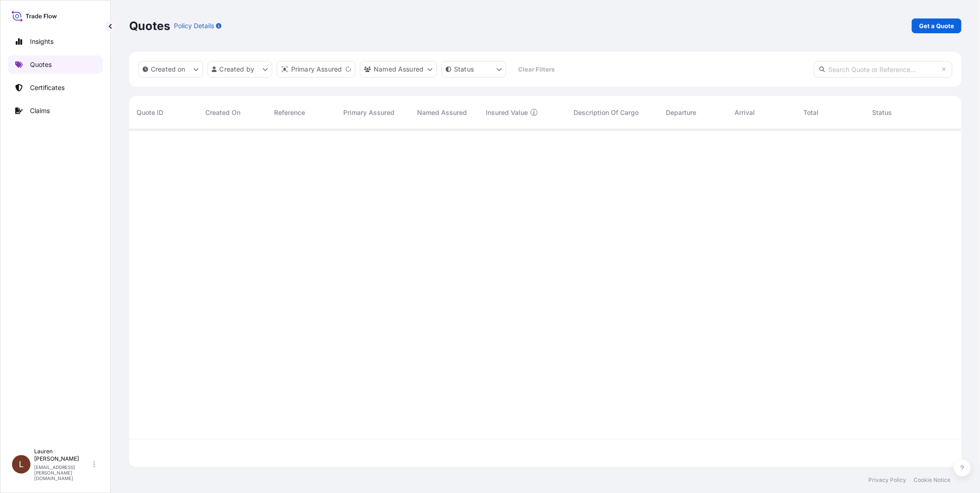
scroll to position [335, 825]
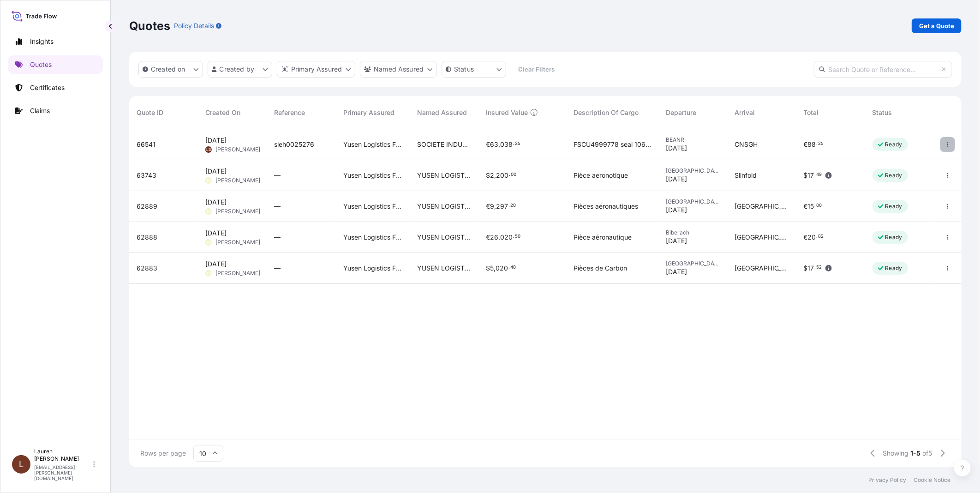
click at [559, 144] on icon "button" at bounding box center [948, 145] width 6 height 6
click at [559, 142] on p "Edit quote" at bounding box center [902, 146] width 31 height 9
select select "Road / [GEOGRAPHIC_DATA]"
select select "Sea"
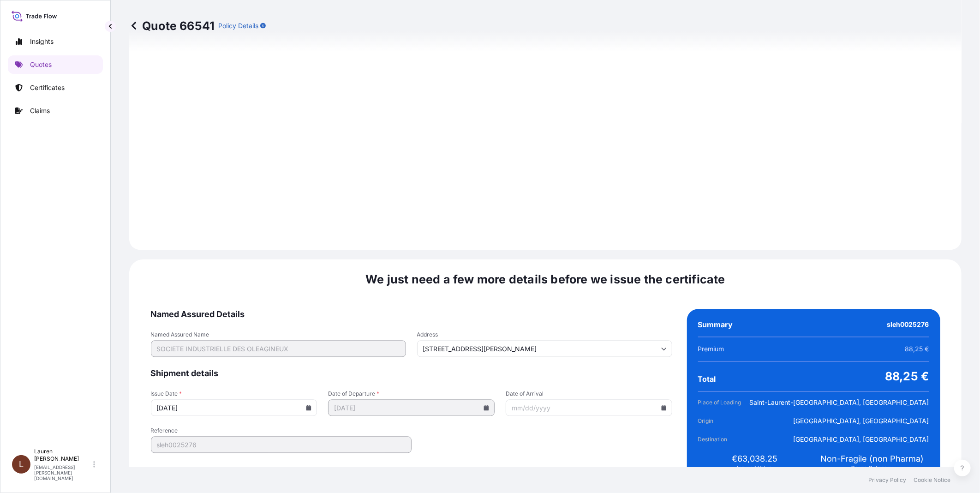
scroll to position [1012, 0]
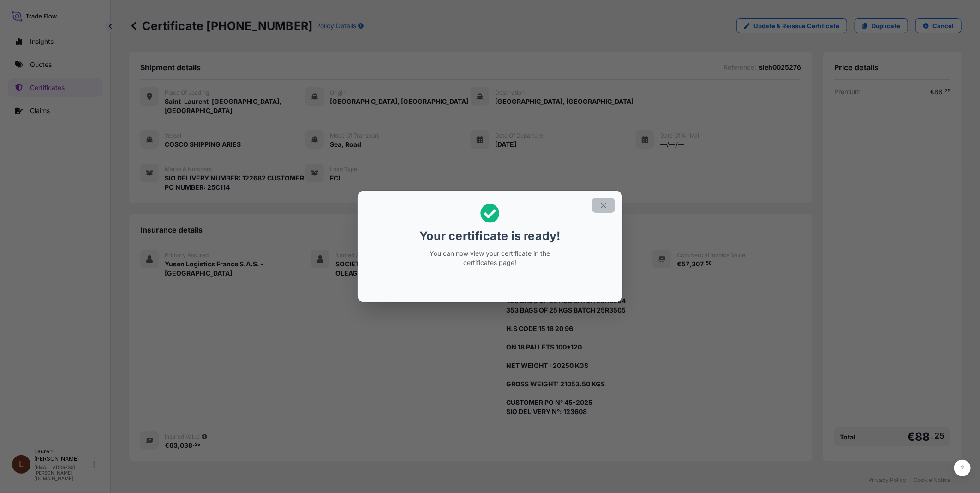
click at [559, 206] on icon "button" at bounding box center [603, 205] width 8 height 8
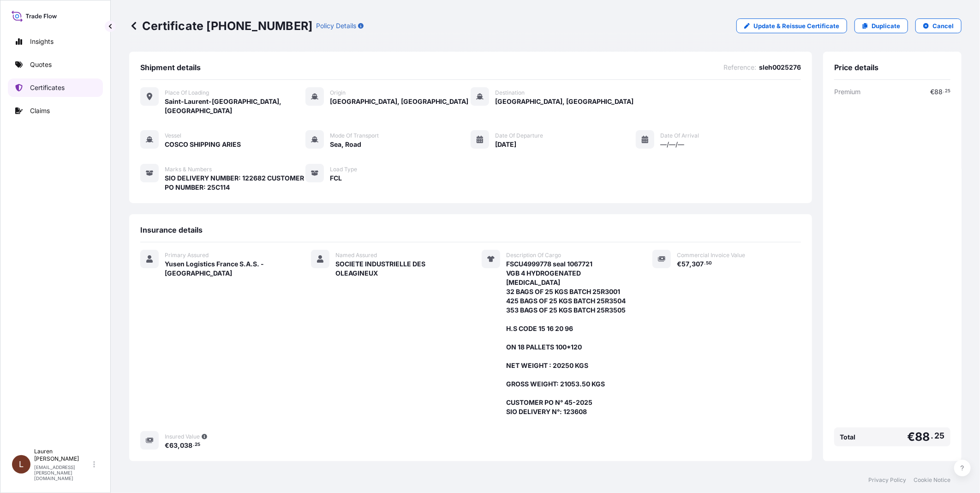
click at [39, 90] on p "Certificates" at bounding box center [47, 87] width 35 height 9
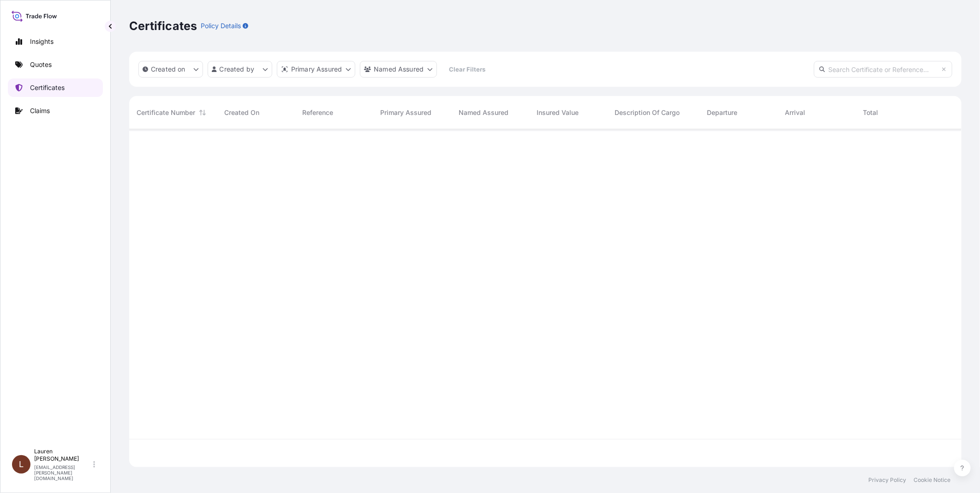
scroll to position [335, 825]
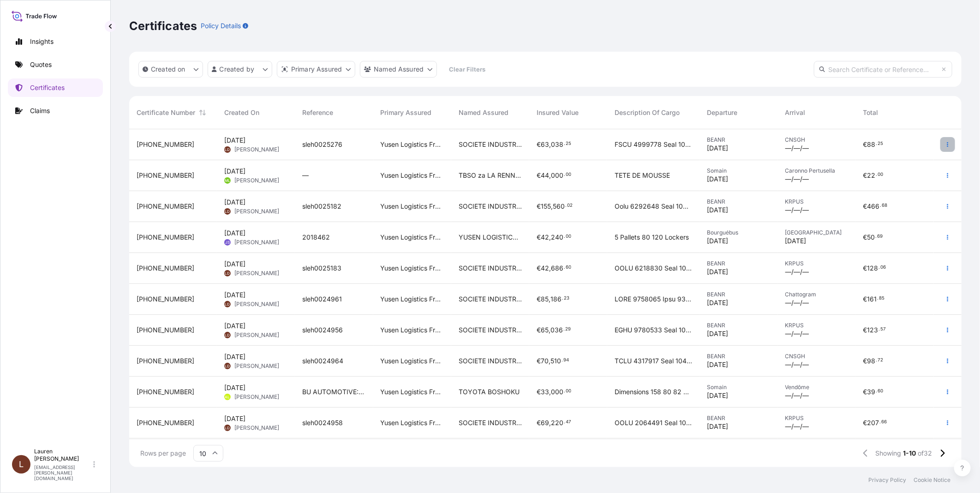
click at [559, 145] on icon "button" at bounding box center [948, 145] width 6 height 6
click at [559, 164] on p "Download certificate" at bounding box center [904, 162] width 62 height 9
